Goal: Transaction & Acquisition: Purchase product/service

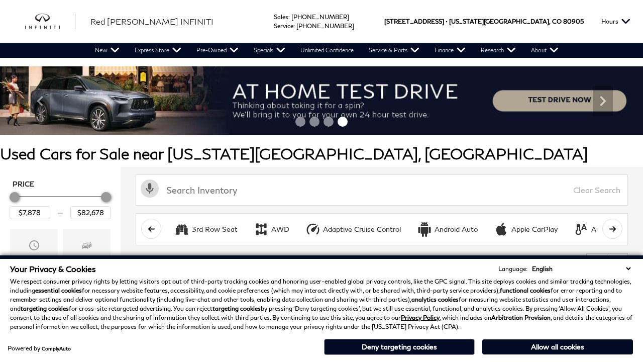
scroll to position [418, 0]
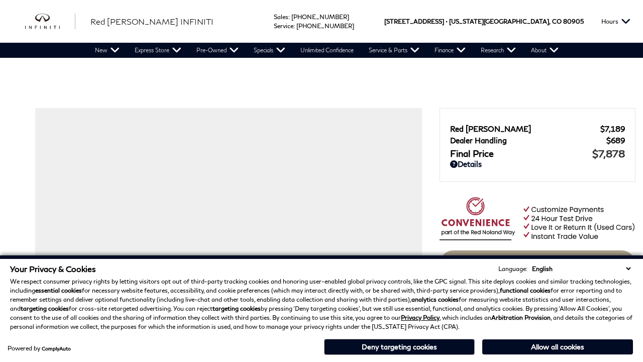
scroll to position [996, 0]
